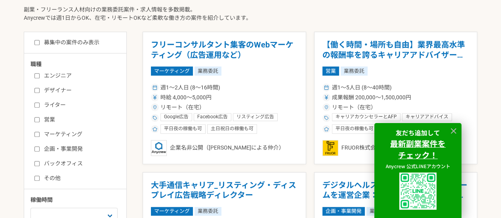
scroll to position [198, 0]
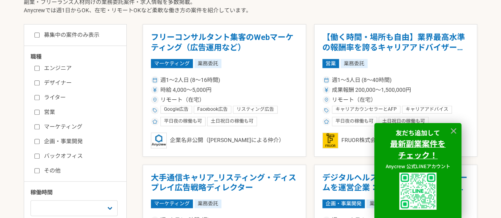
click at [58, 153] on label "バックオフィス" at bounding box center [79, 156] width 91 height 8
click at [40, 154] on input "バックオフィス" at bounding box center [36, 156] width 5 height 5
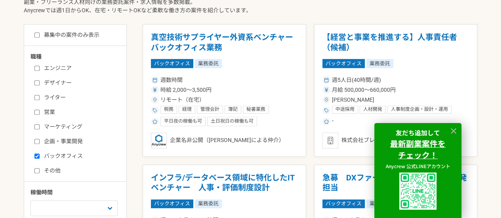
scroll to position [238, 0]
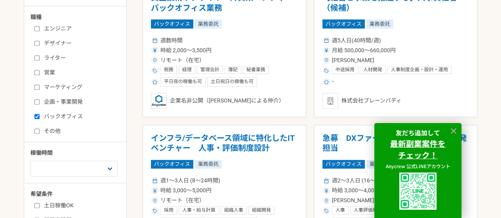
click at [50, 120] on label "バックオフィス" at bounding box center [79, 116] width 91 height 8
click at [40, 119] on input "バックオフィス" at bounding box center [36, 116] width 5 height 5
checkbox input "false"
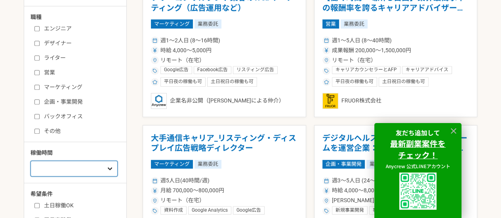
click at [70, 174] on select "週1人日（8時間）以下 週2人日（16時間）以下 週3人日（24時間）以下 週4人日（32時間）以下 週5人日（40時間）以下" at bounding box center [73, 169] width 87 height 16
select select "1"
click at [30, 161] on select "週1人日（8時間）以下 週2人日（16時間）以下 週3人日（24時間）以下 週4人日（32時間）以下 週5人日（40時間）以下" at bounding box center [73, 169] width 87 height 16
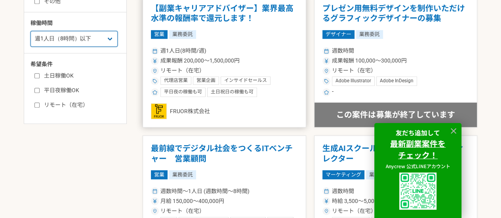
scroll to position [356, 0]
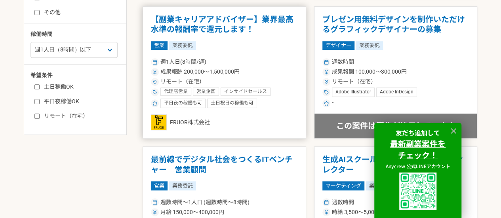
click at [202, 28] on h1 "【副業キャリアアドバイザー】業界最高水準の報酬率で還元します！" at bounding box center [224, 25] width 147 height 20
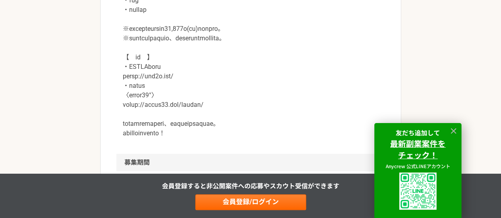
scroll to position [1030, 0]
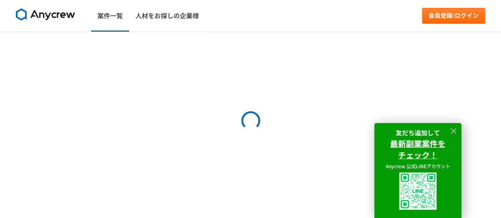
select select "1"
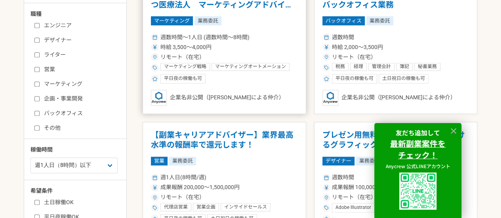
scroll to position [277, 0]
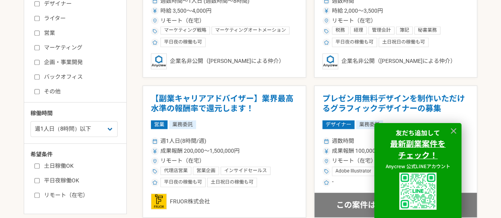
click at [72, 164] on label "土日稼働OK" at bounding box center [79, 166] width 91 height 8
click at [40, 164] on input "土日稼働OK" at bounding box center [36, 166] width 5 height 5
checkbox input "true"
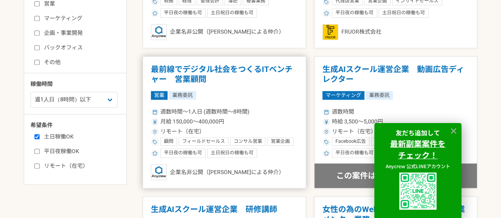
scroll to position [317, 0]
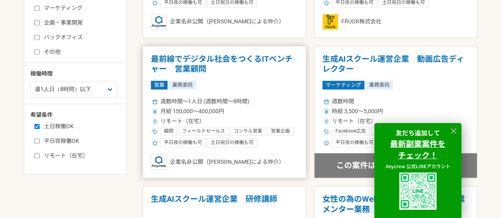
click at [221, 63] on h1 "最前線でデジタル社会をつくるITベンチャー　営業顧問" at bounding box center [224, 64] width 147 height 20
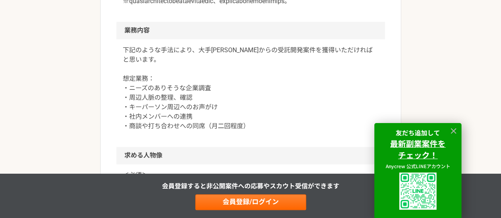
scroll to position [475, 0]
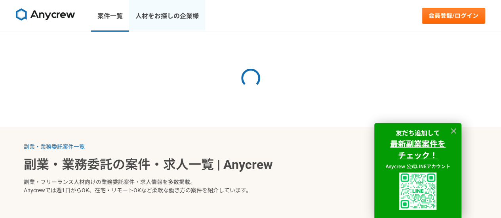
select select "1"
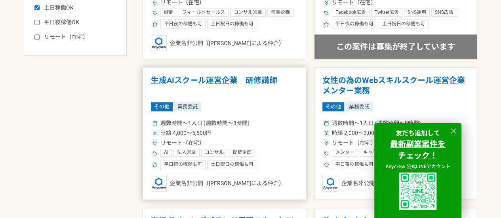
scroll to position [475, 0]
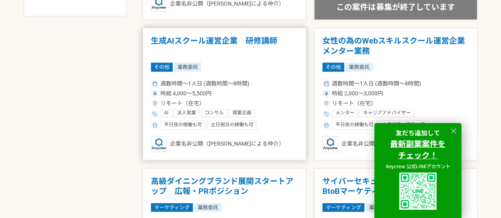
click at [217, 38] on h1 "生成AIスクール運営企業　研修講師" at bounding box center [224, 46] width 147 height 20
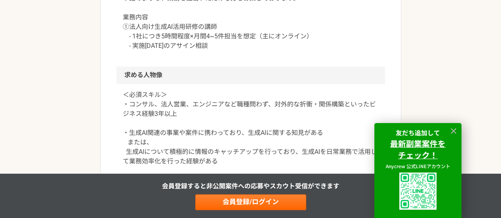
scroll to position [475, 0]
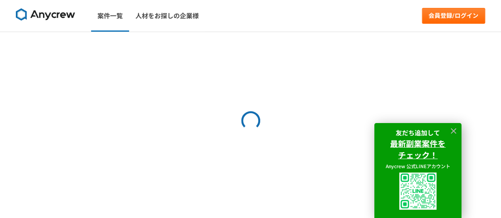
select select "1"
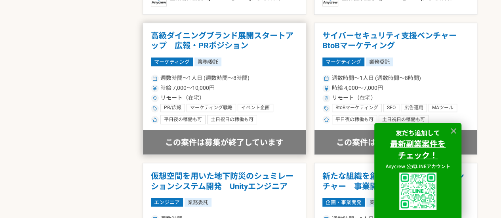
scroll to position [634, 0]
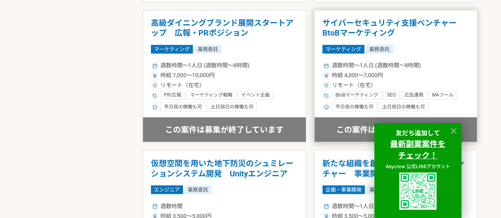
click at [386, 28] on h1 "サイバーセキュリティ支援ベンチャー　BtoBマーケティング" at bounding box center [395, 28] width 147 height 20
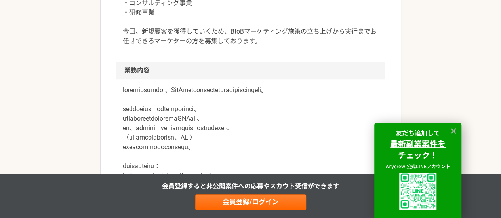
scroll to position [396, 0]
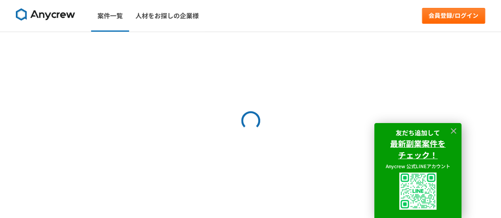
select select "1"
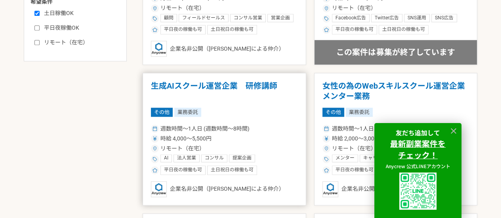
scroll to position [436, 0]
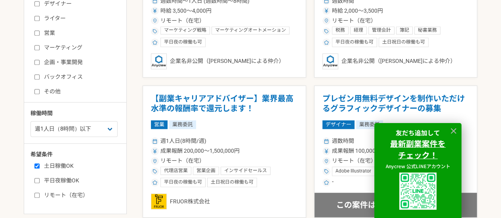
scroll to position [238, 0]
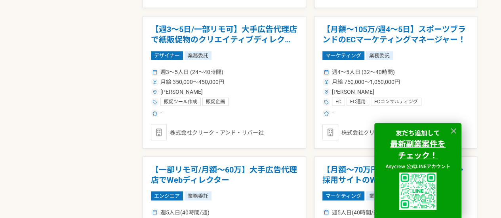
scroll to position [792, 0]
